Goal: Share content

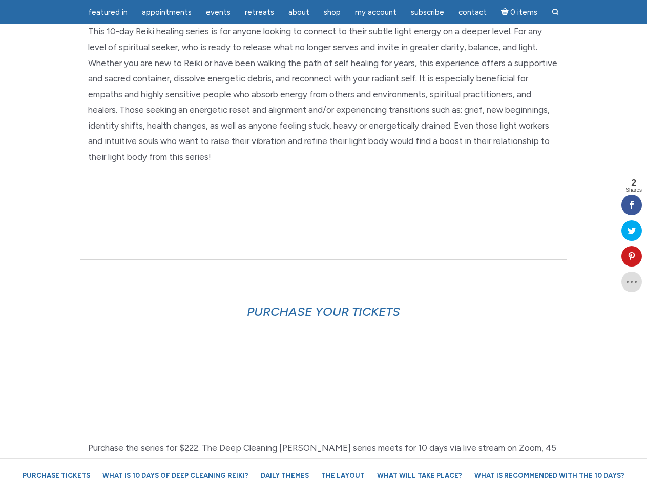
scroll to position [2178, 0]
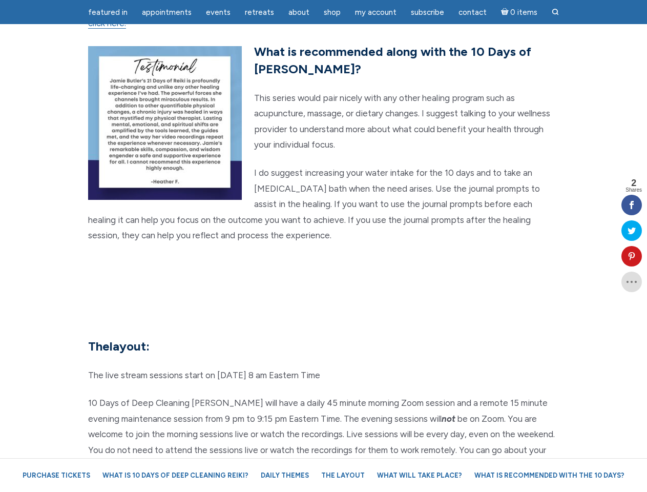
click at [323, 246] on section "What will take place? The participant’s name and energy will be placed in a cry…" at bounding box center [323, 22] width 647 height 550
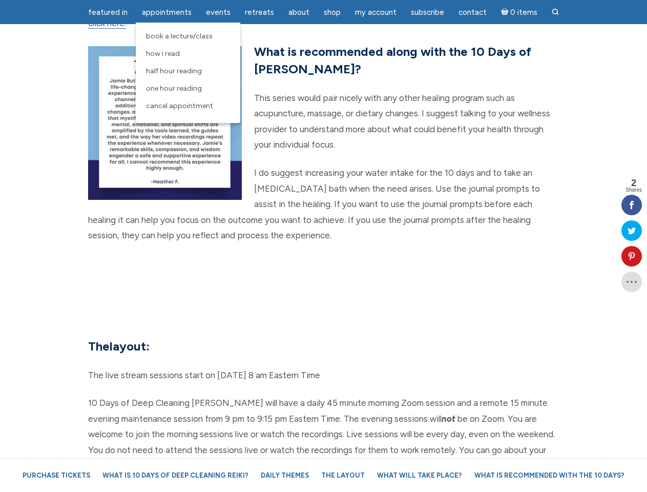
click at [166, 12] on span "Appointments" at bounding box center [167, 12] width 50 height 9
click at [218, 12] on span "Events" at bounding box center [218, 12] width 25 height 9
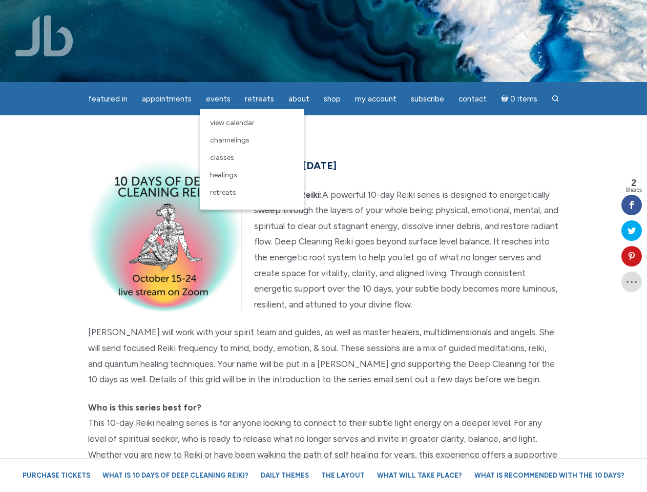
click at [299, 12] on div "featured in featured in Memes Appointments Book a Lecture/Class How I Read Half…" at bounding box center [323, 8] width 647 height 16
click at [375, 12] on div "featured in featured in Memes Appointments Book a Lecture/Class How I Read Half…" at bounding box center [323, 8] width 647 height 16
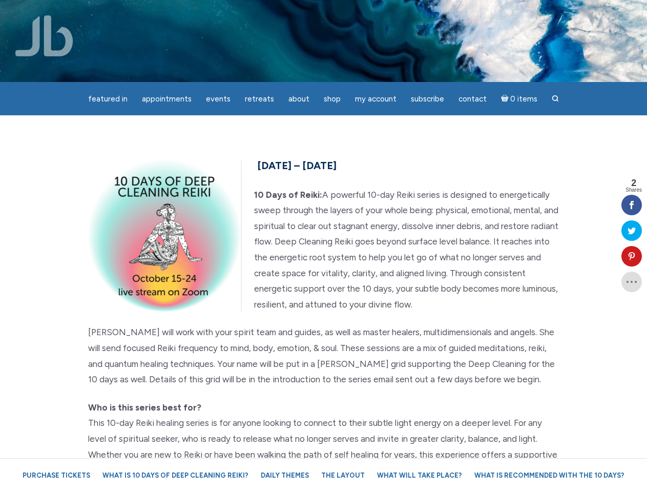
click at [631, 256] on icon at bounding box center [631, 256] width 20 height 8
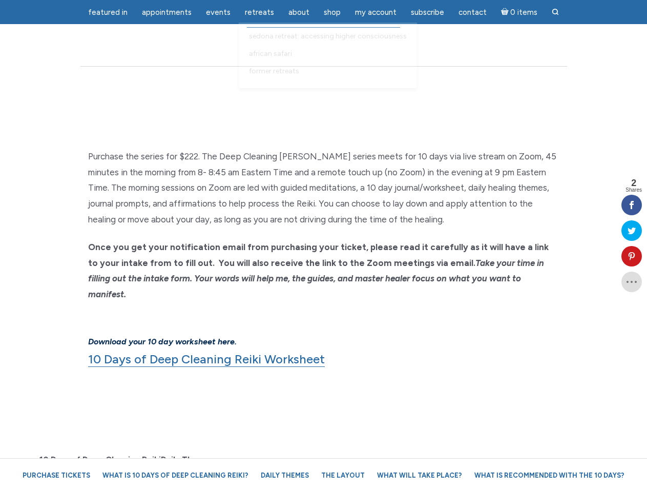
scroll to position [1938, 0]
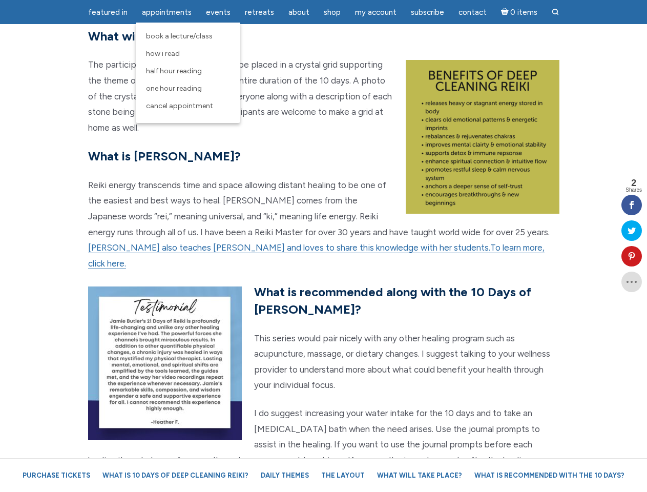
click at [166, 12] on span "Appointments" at bounding box center [167, 12] width 50 height 9
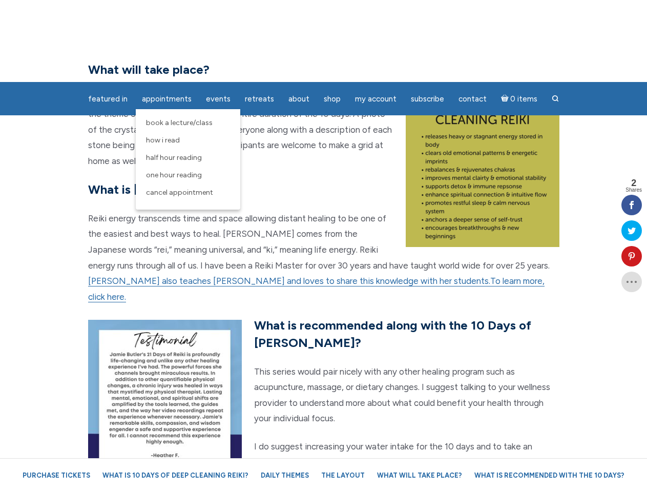
click at [218, 94] on span "Events" at bounding box center [218, 98] width 25 height 9
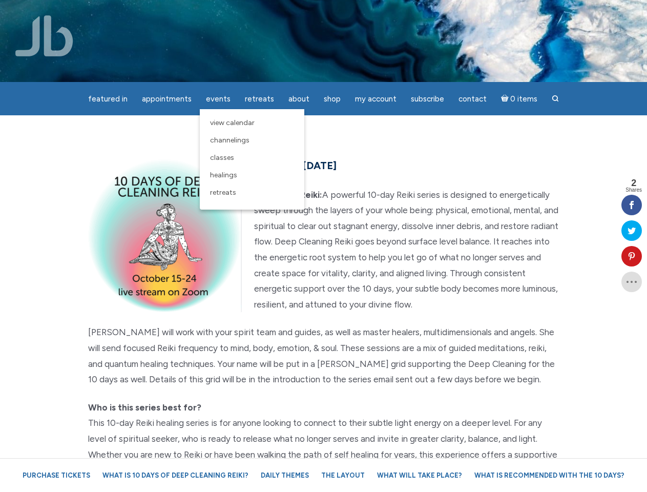
click at [299, 12] on div "featured in featured in Memes Appointments Book a Lecture/Class How I Read Half…" at bounding box center [323, 8] width 647 height 16
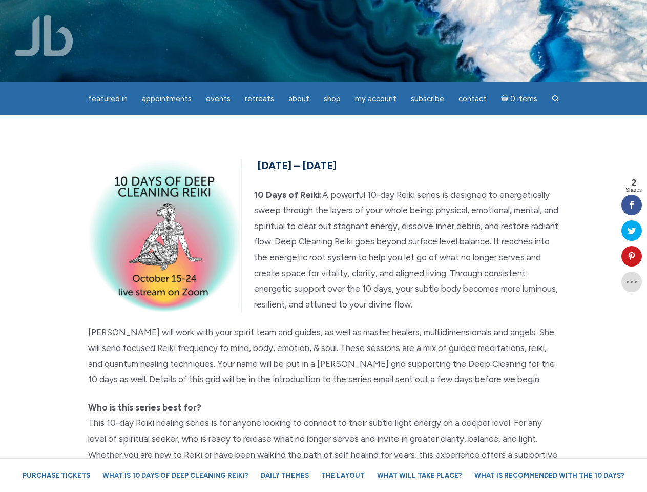
click at [375, 12] on div "featured in featured in Memes Appointments Book a Lecture/Class How I Read Half…" at bounding box center [323, 8] width 647 height 16
click at [631, 256] on icon at bounding box center [631, 256] width 20 height 8
